Goal: Leave review/rating

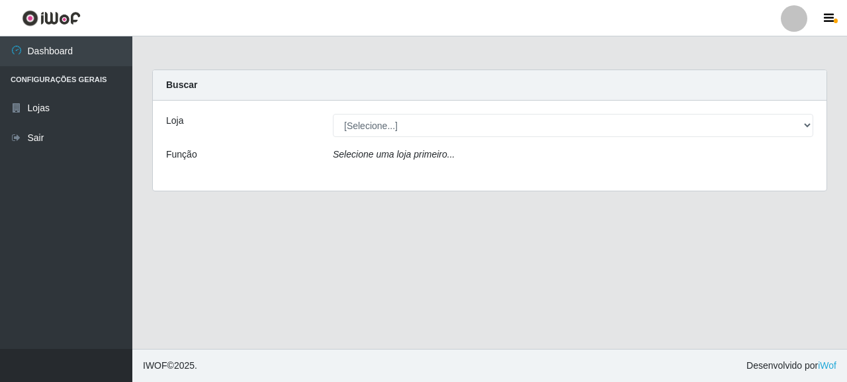
click at [408, 158] on icon "Selecione uma loja primeiro..." at bounding box center [394, 154] width 122 height 11
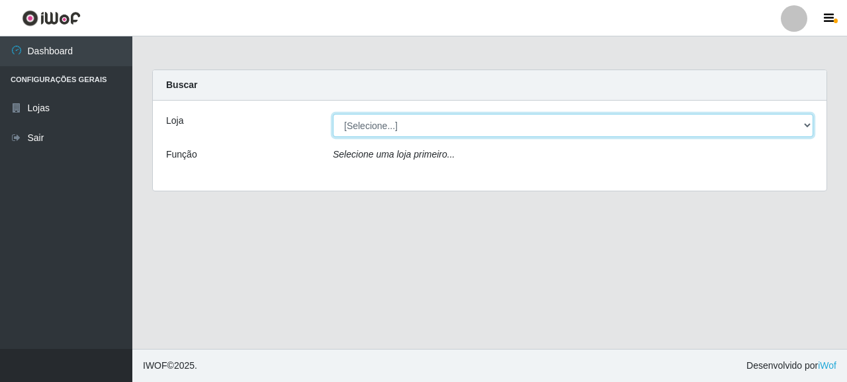
click at [391, 121] on select "[Selecione...] Supermercado Queiroz - [GEOGRAPHIC_DATA]" at bounding box center [573, 125] width 481 height 23
click at [398, 126] on select "[Selecione...] Supermercado Queiroz - [GEOGRAPHIC_DATA]" at bounding box center [573, 125] width 481 height 23
click at [402, 130] on select "[Selecione...] Supermercado Queiroz - [GEOGRAPHIC_DATA]" at bounding box center [573, 125] width 481 height 23
select select "496"
click at [333, 114] on select "[Selecione...] Supermercado Queiroz - [GEOGRAPHIC_DATA]" at bounding box center [573, 125] width 481 height 23
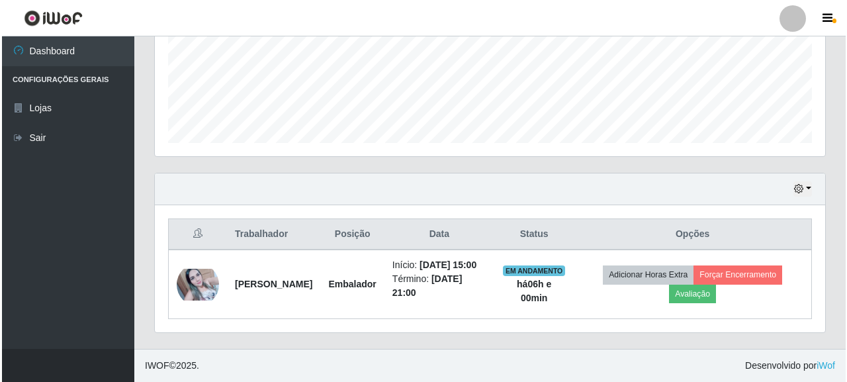
scroll to position [344, 0]
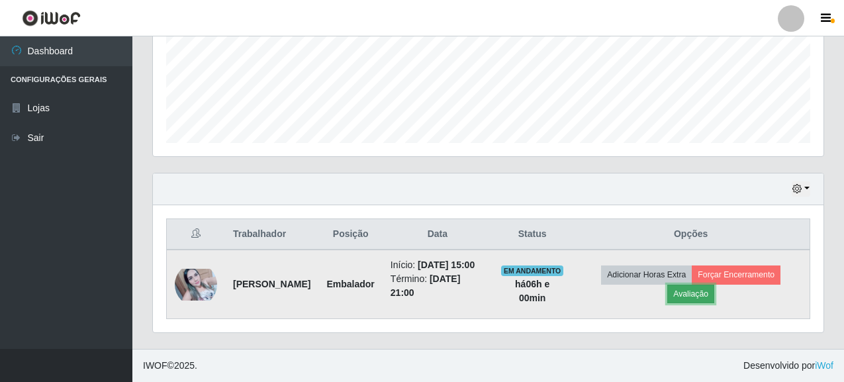
click at [706, 290] on button "Avaliação" at bounding box center [690, 294] width 47 height 19
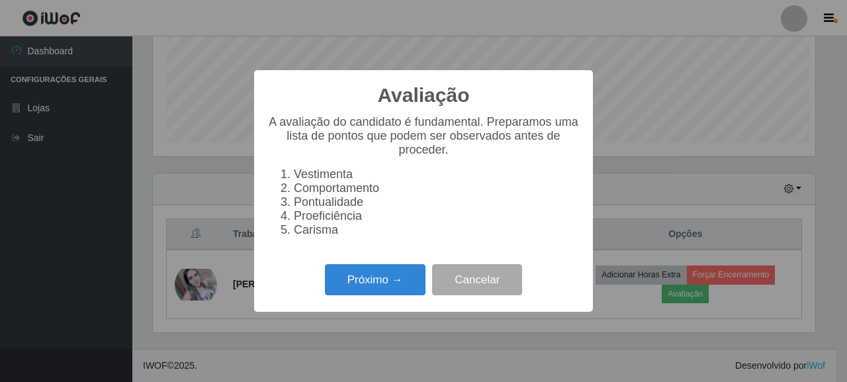
scroll to position [275, 663]
click at [402, 275] on button "Próximo →" at bounding box center [375, 279] width 101 height 31
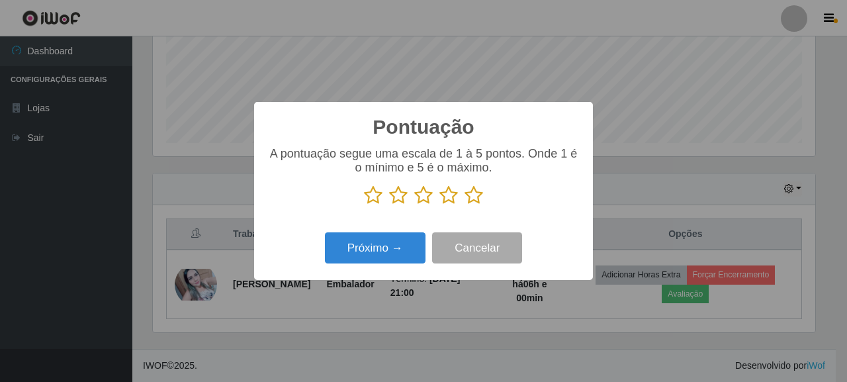
scroll to position [661712, 661324]
click at [470, 202] on icon at bounding box center [474, 195] width 19 height 20
click at [465, 205] on input "radio" at bounding box center [465, 205] width 0 height 0
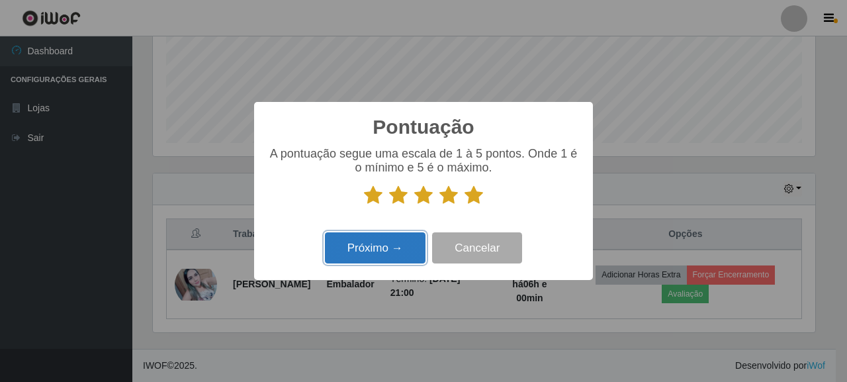
click at [406, 244] on button "Próximo →" at bounding box center [375, 247] width 101 height 31
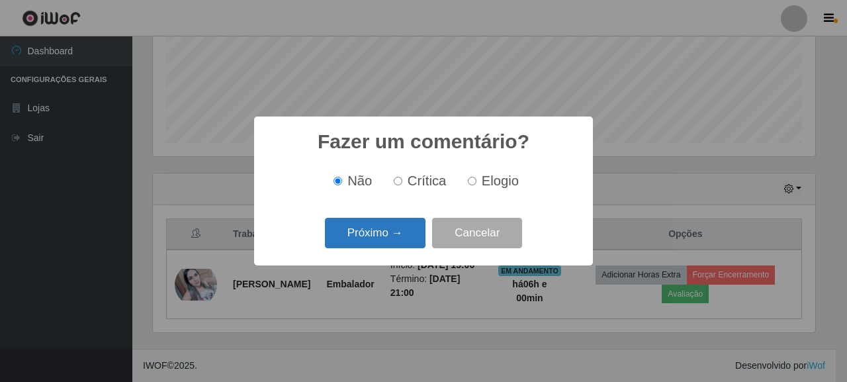
click at [383, 242] on button "Próximo →" at bounding box center [375, 233] width 101 height 31
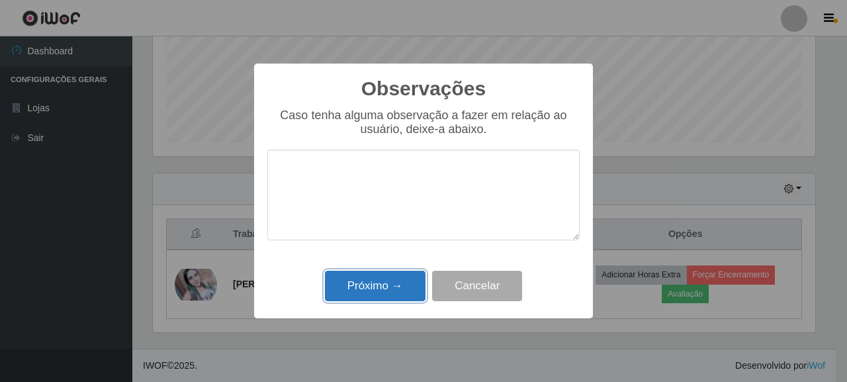
click at [395, 281] on button "Próximo →" at bounding box center [375, 286] width 101 height 31
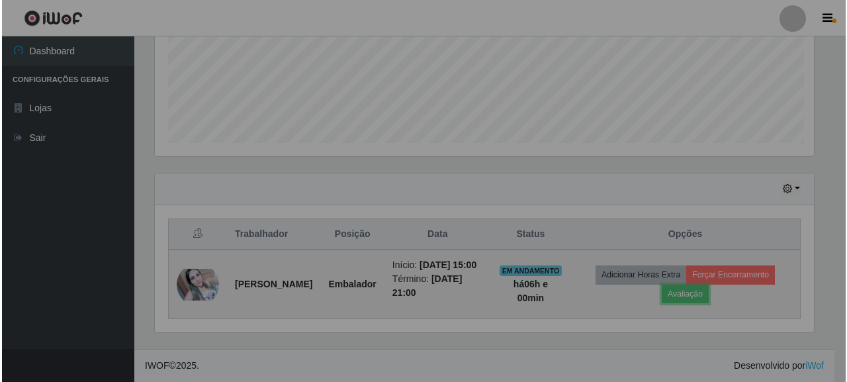
scroll to position [275, 671]
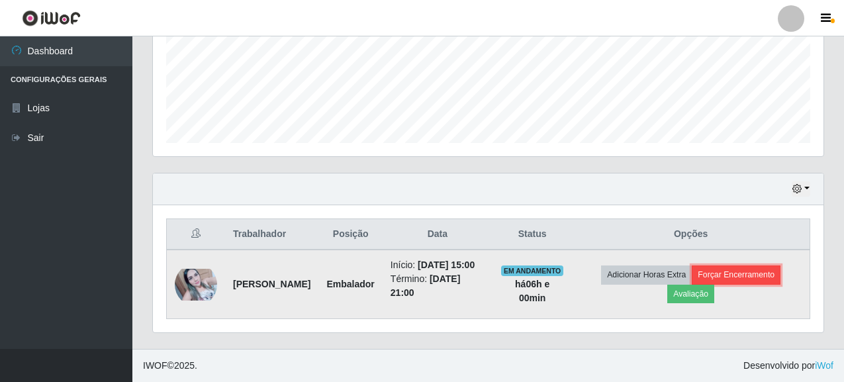
click at [754, 265] on button "Forçar Encerramento" at bounding box center [736, 274] width 89 height 19
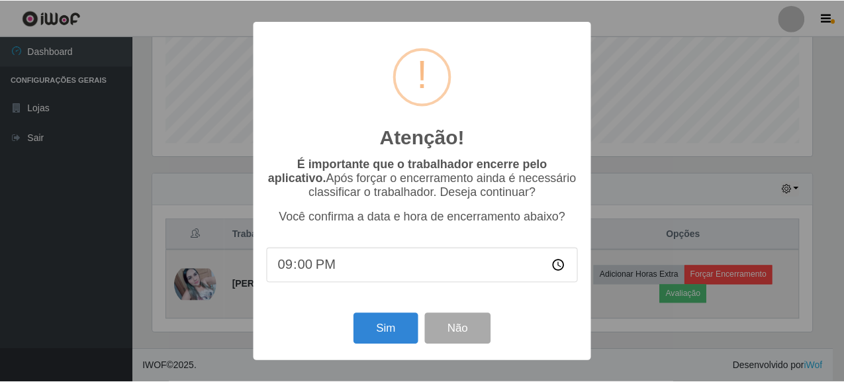
scroll to position [275, 663]
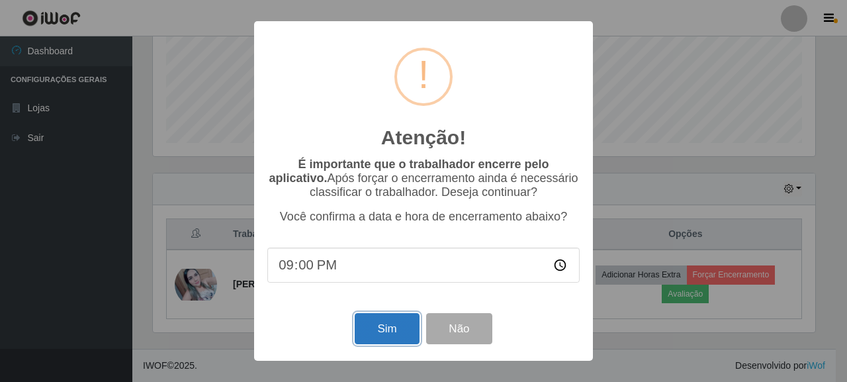
click at [375, 333] on button "Sim" at bounding box center [387, 328] width 64 height 31
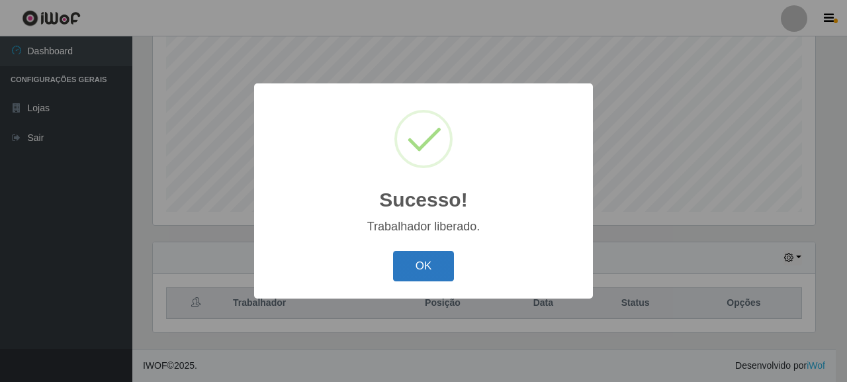
click at [427, 264] on button "OK" at bounding box center [424, 266] width 62 height 31
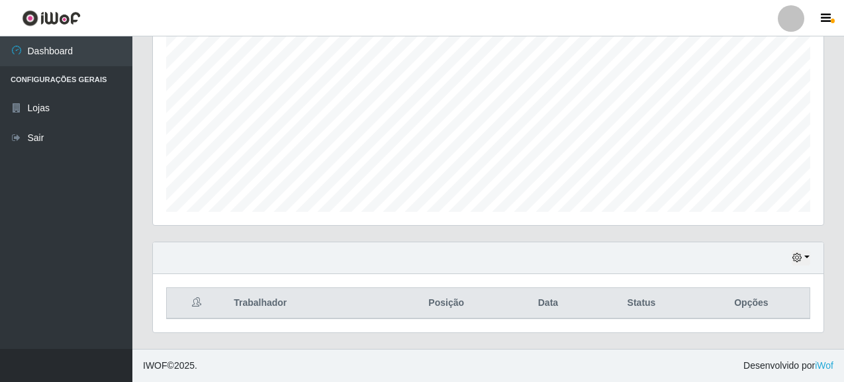
scroll to position [275, 671]
